Goal: Information Seeking & Learning: Learn about a topic

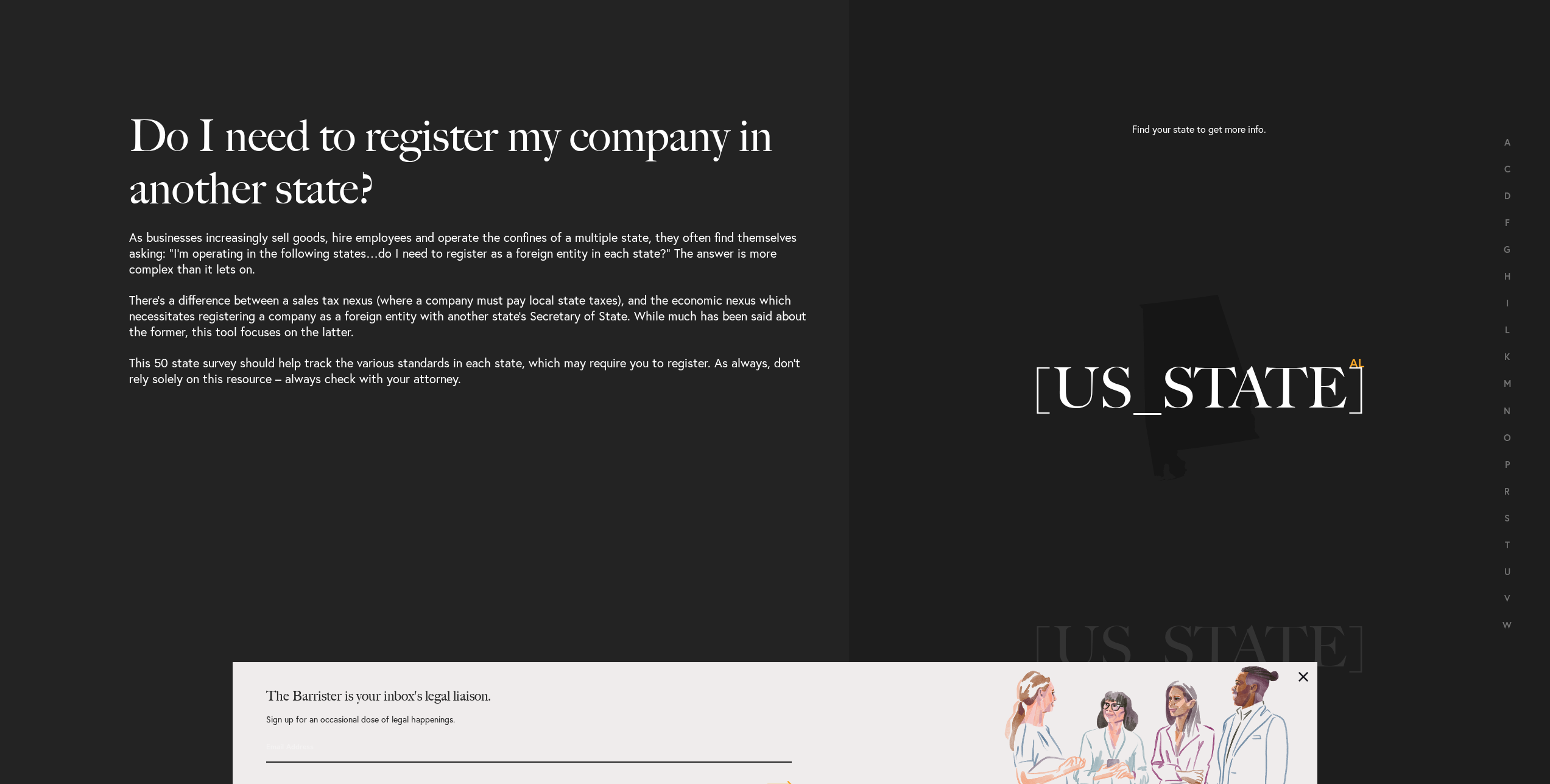
select select "US"
select select "Austin"
select select "Business and Civil Litigation"
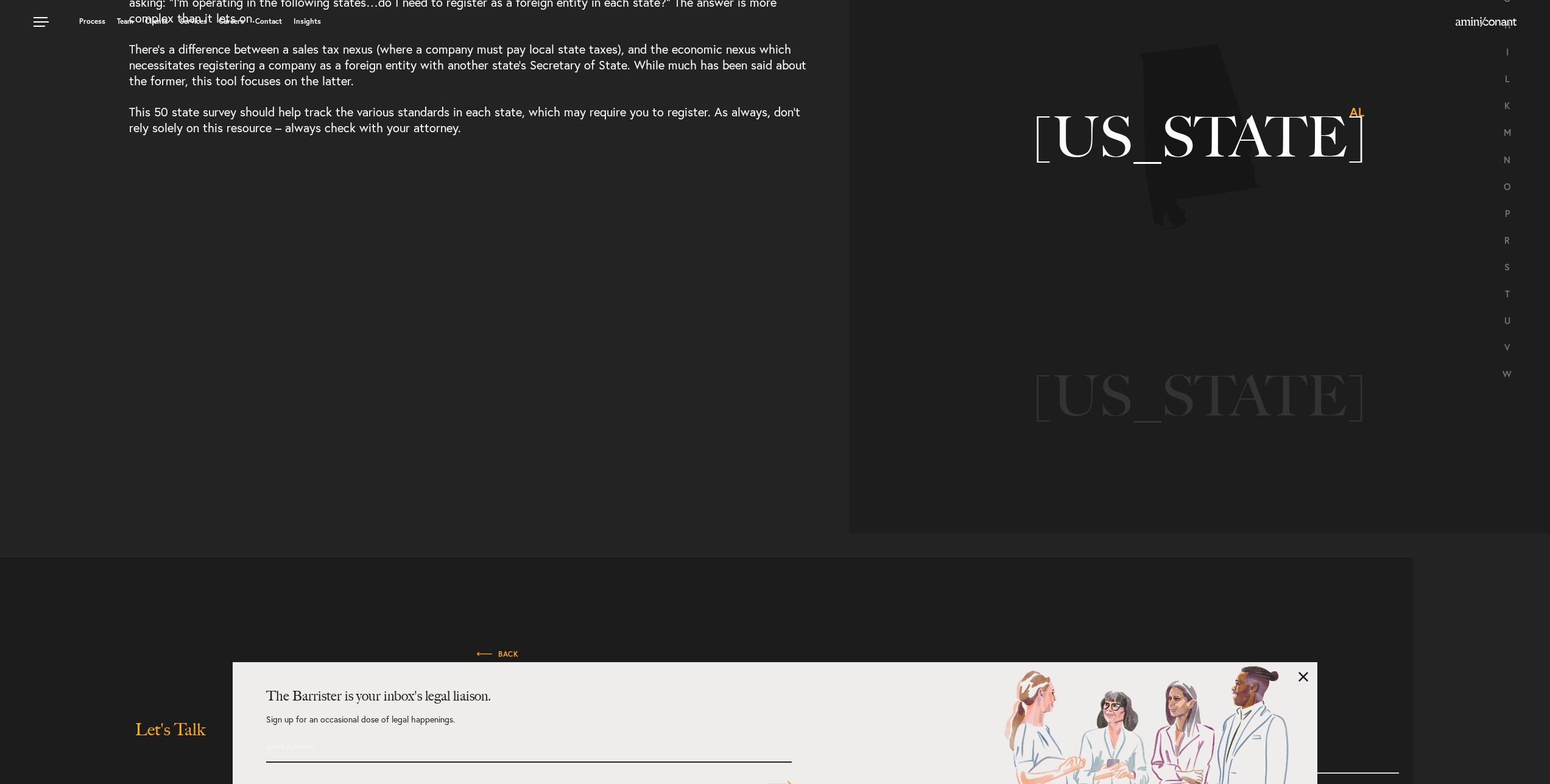
scroll to position [21, 0]
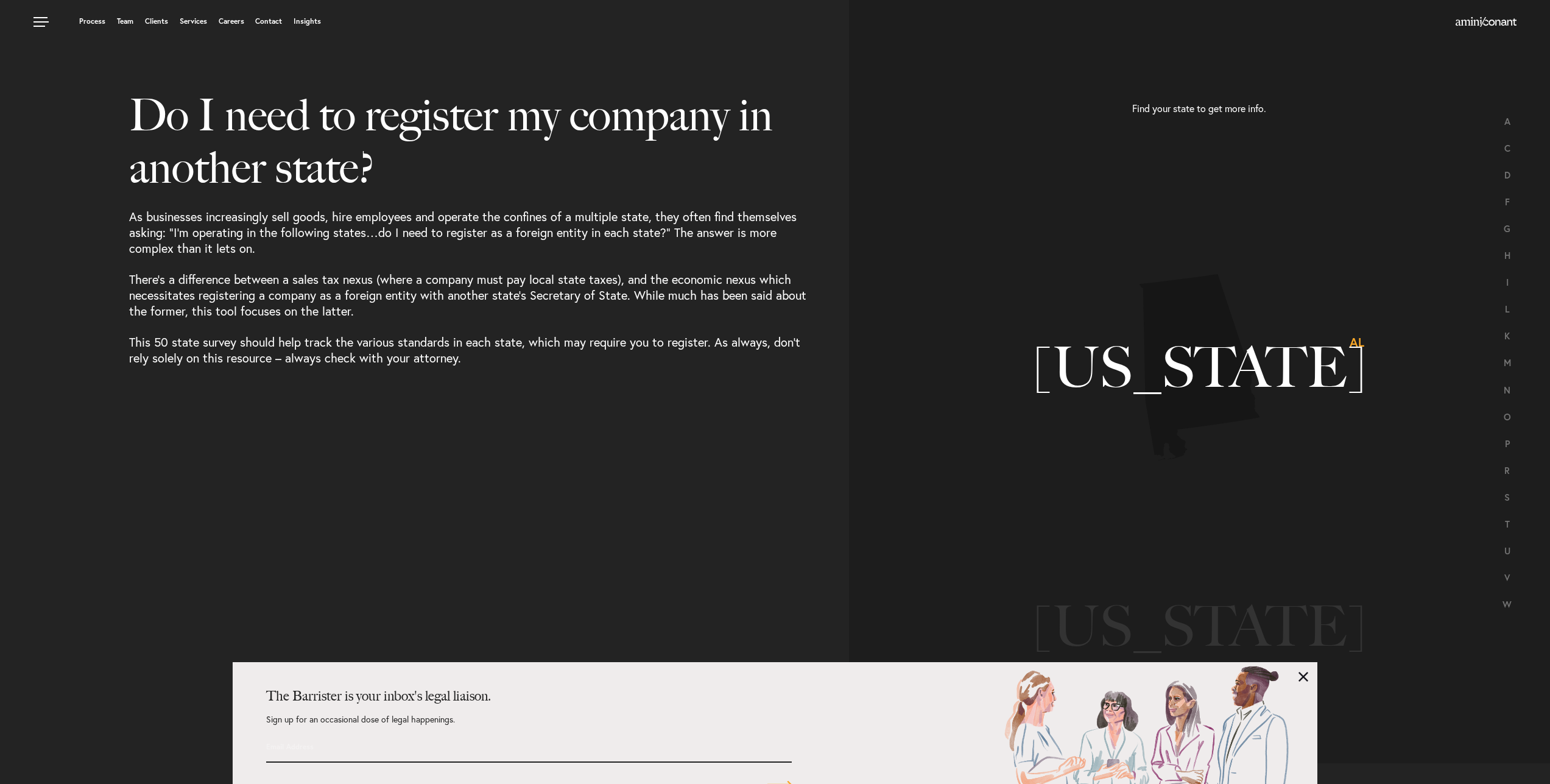
click at [182, 289] on p "There’s a difference between a sales tax nexus (where a company must pay local …" at bounding box center [471, 287] width 682 height 62
click at [143, 346] on p "This 50 state survey should help track the various standards in each state, whi…" at bounding box center [471, 342] width 682 height 47
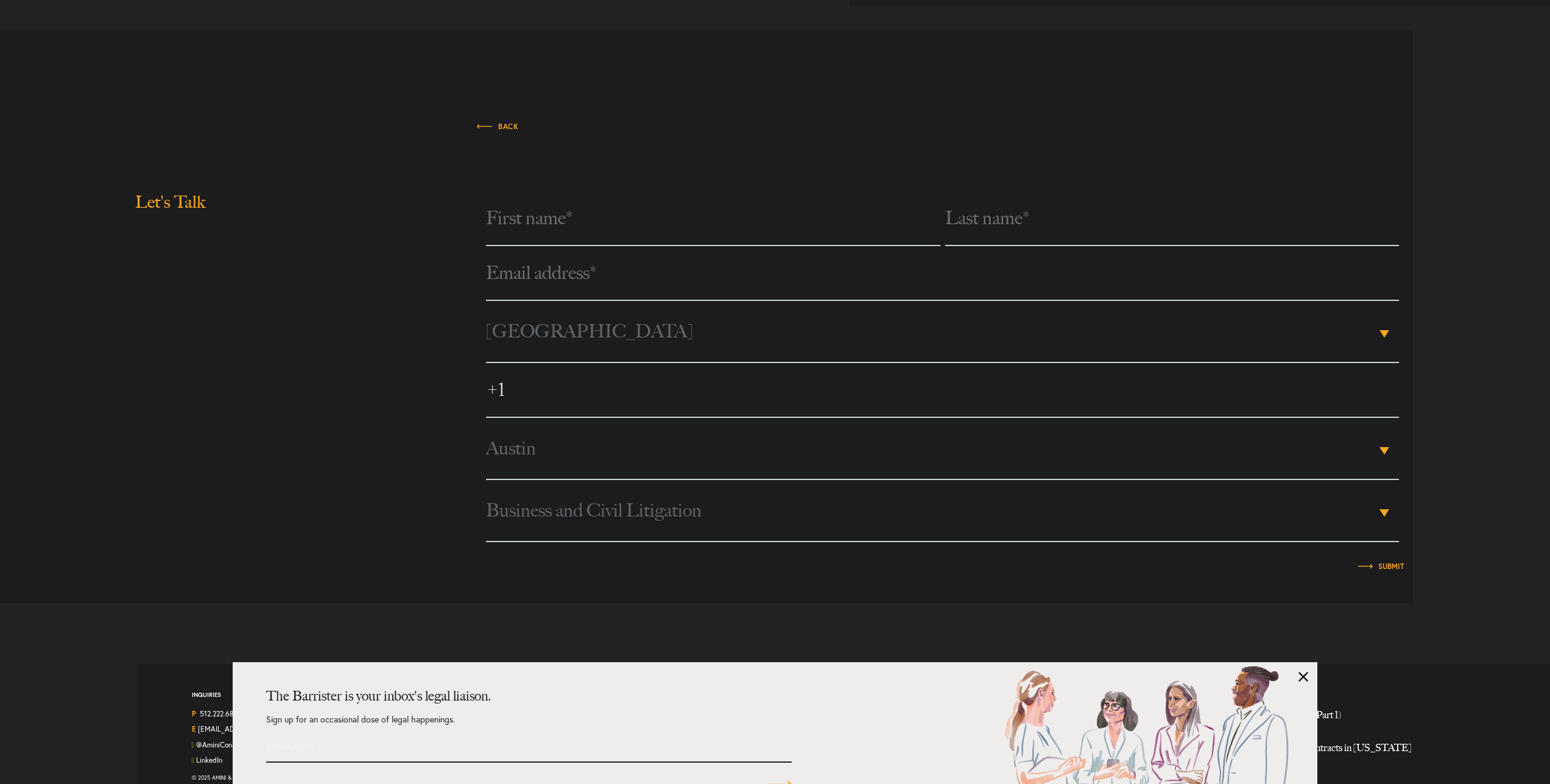
scroll to position [804, 0]
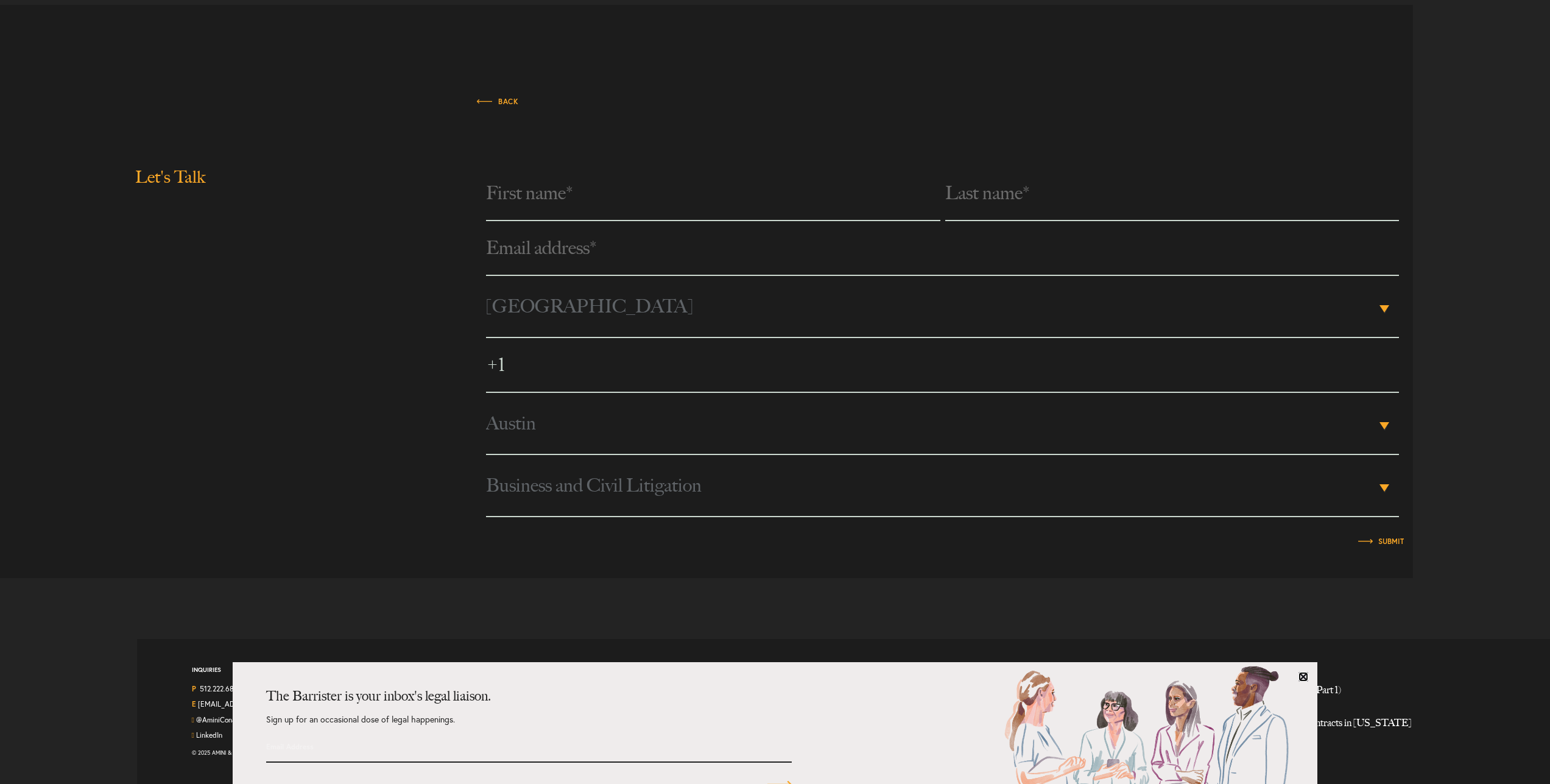
click at [1306, 674] on link at bounding box center [1304, 677] width 10 height 10
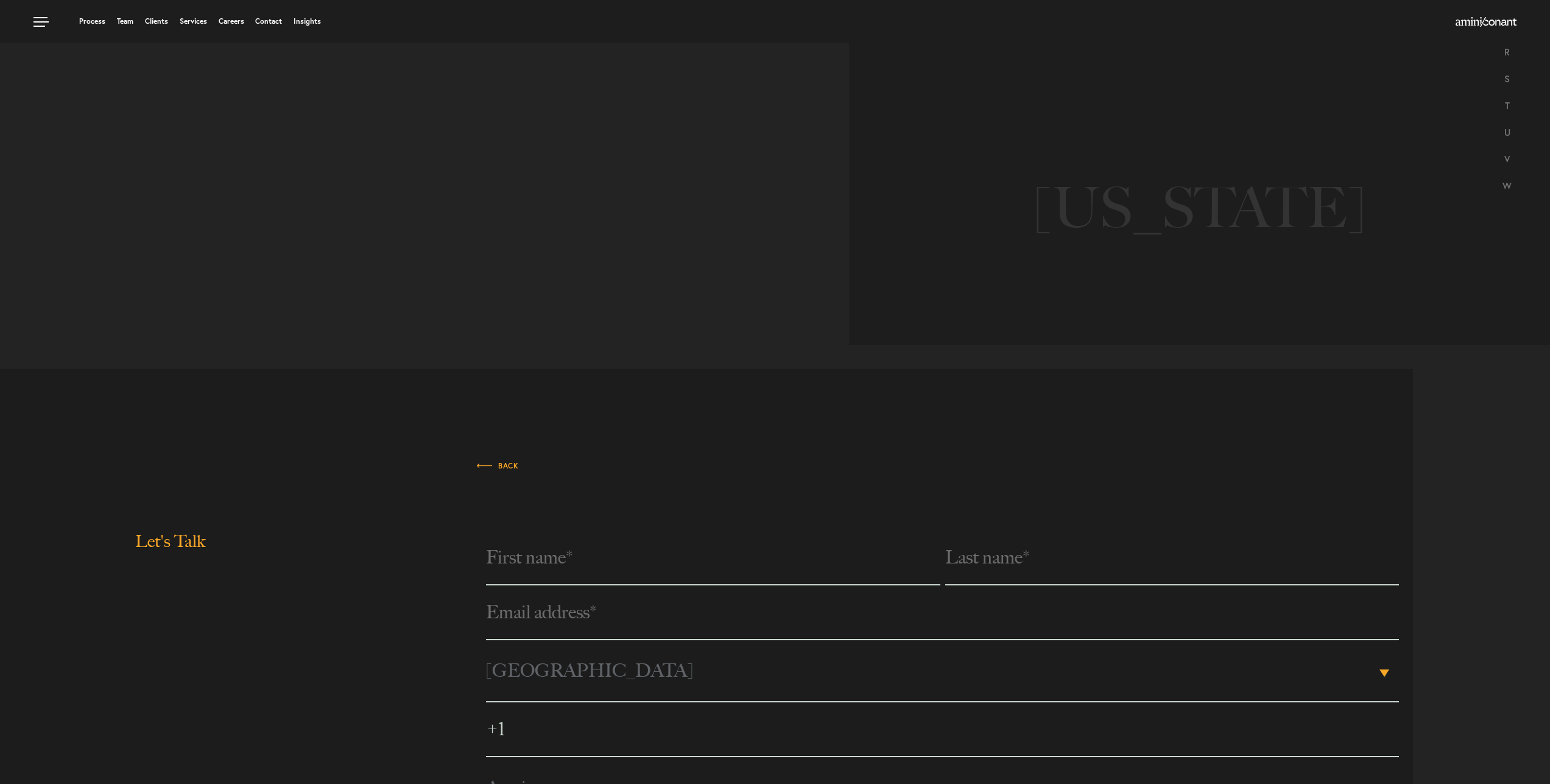
scroll to position [12, 0]
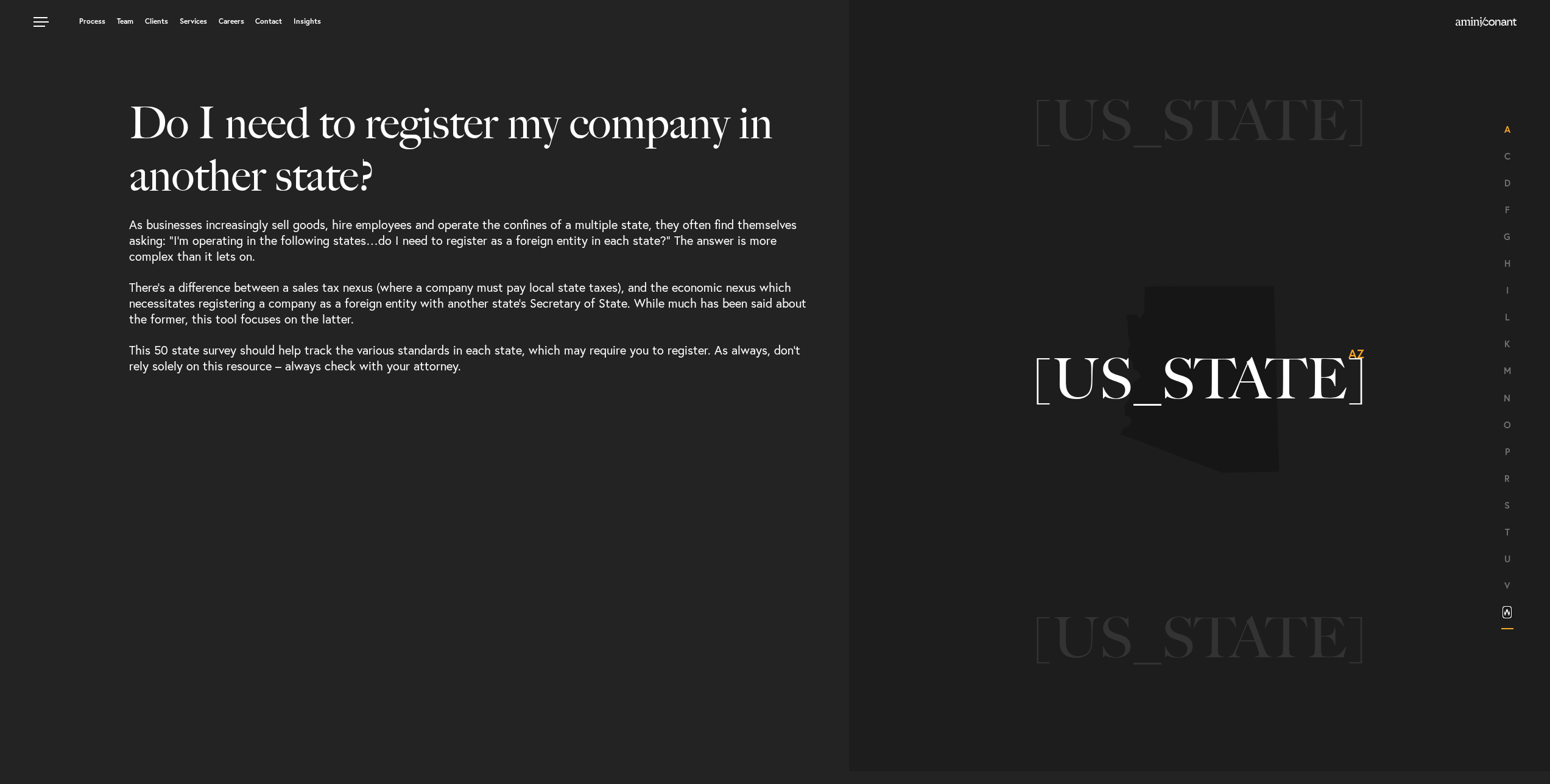
click at [1509, 613] on link "W" at bounding box center [1507, 611] width 10 height 12
click at [1132, 393] on h3 "Washington WA" at bounding box center [1199, 379] width 331 height 56
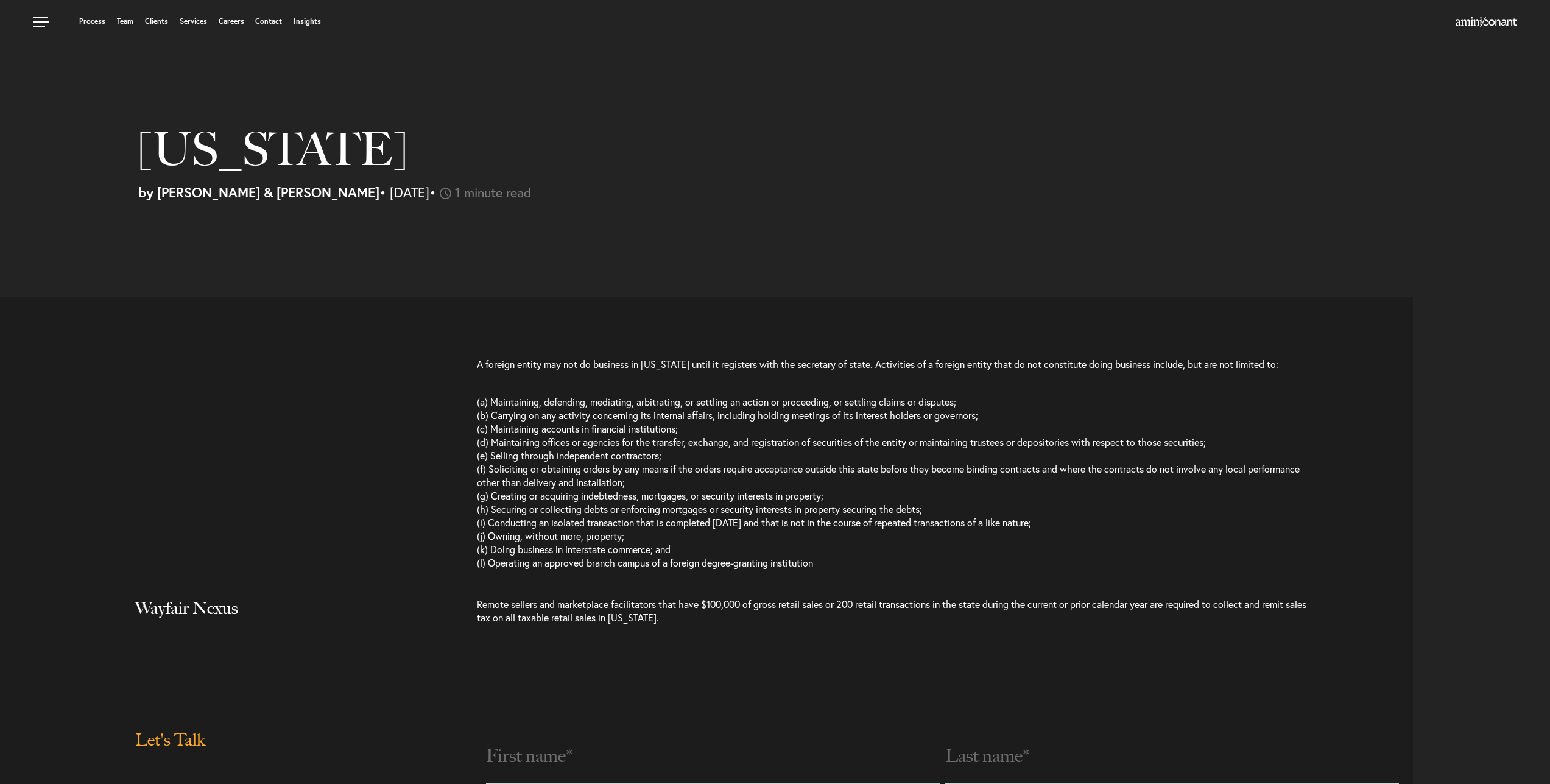
select select "US"
select select "Austin"
select select "Business and Civil Litigation"
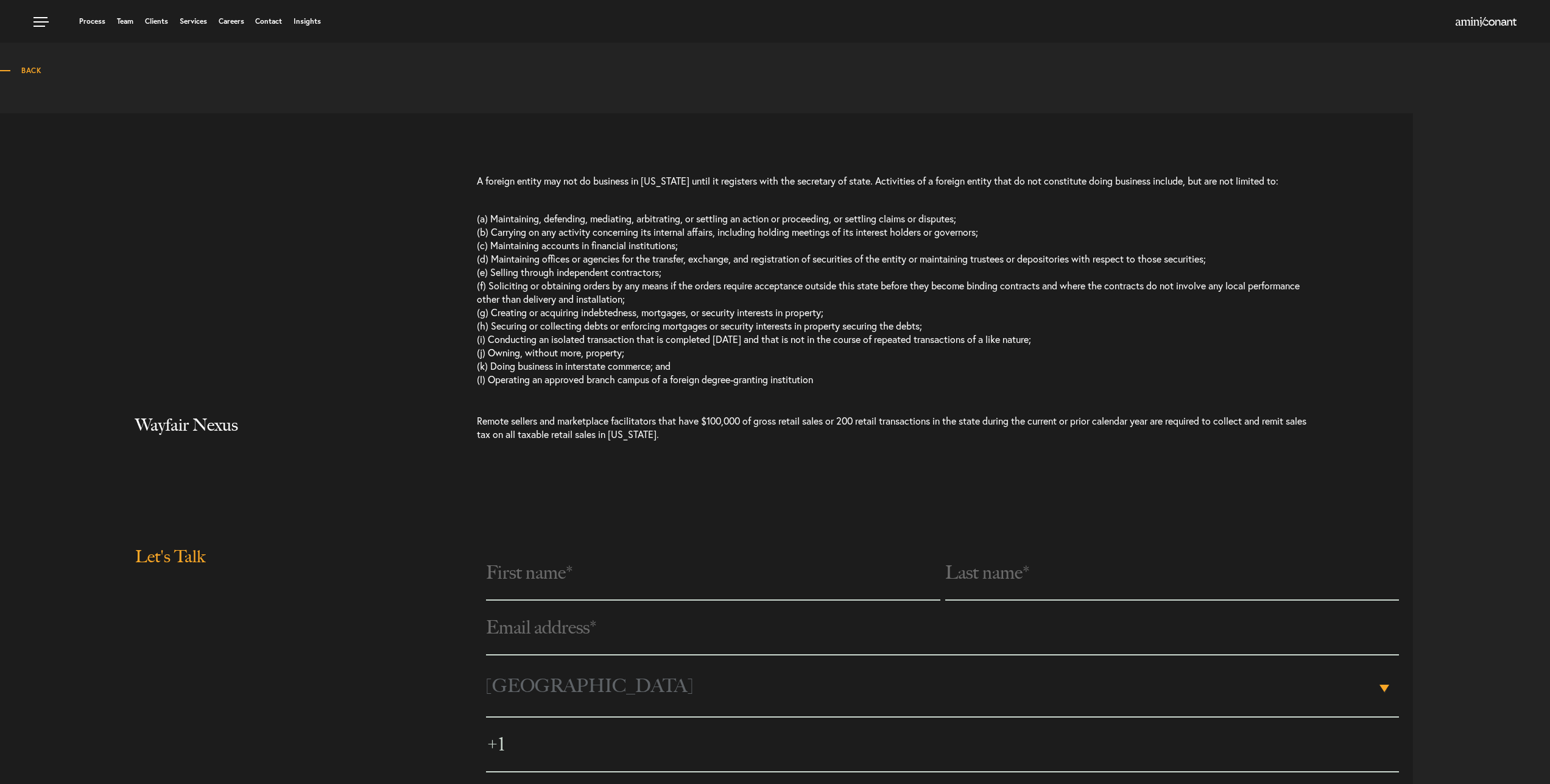
scroll to position [183, 0]
